Goal: Task Accomplishment & Management: Complete application form

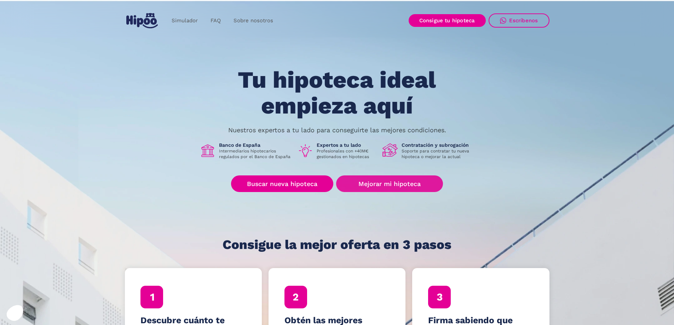
click at [335, 185] on div "Buscar nueva hipoteca Mejorar mi hipoteca" at bounding box center [337, 184] width 212 height 17
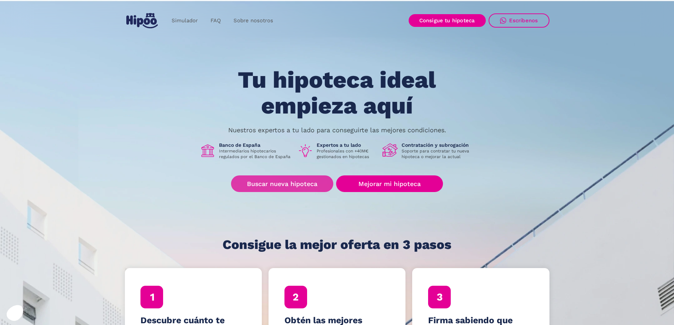
click at [326, 188] on link "Buscar nueva hipoteca" at bounding box center [282, 184] width 102 height 17
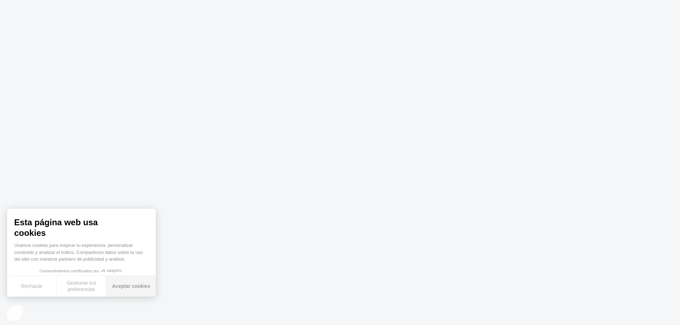
click at [117, 289] on button "Aceptar cookies" at bounding box center [131, 286] width 50 height 21
